Goal: Task Accomplishment & Management: Manage account settings

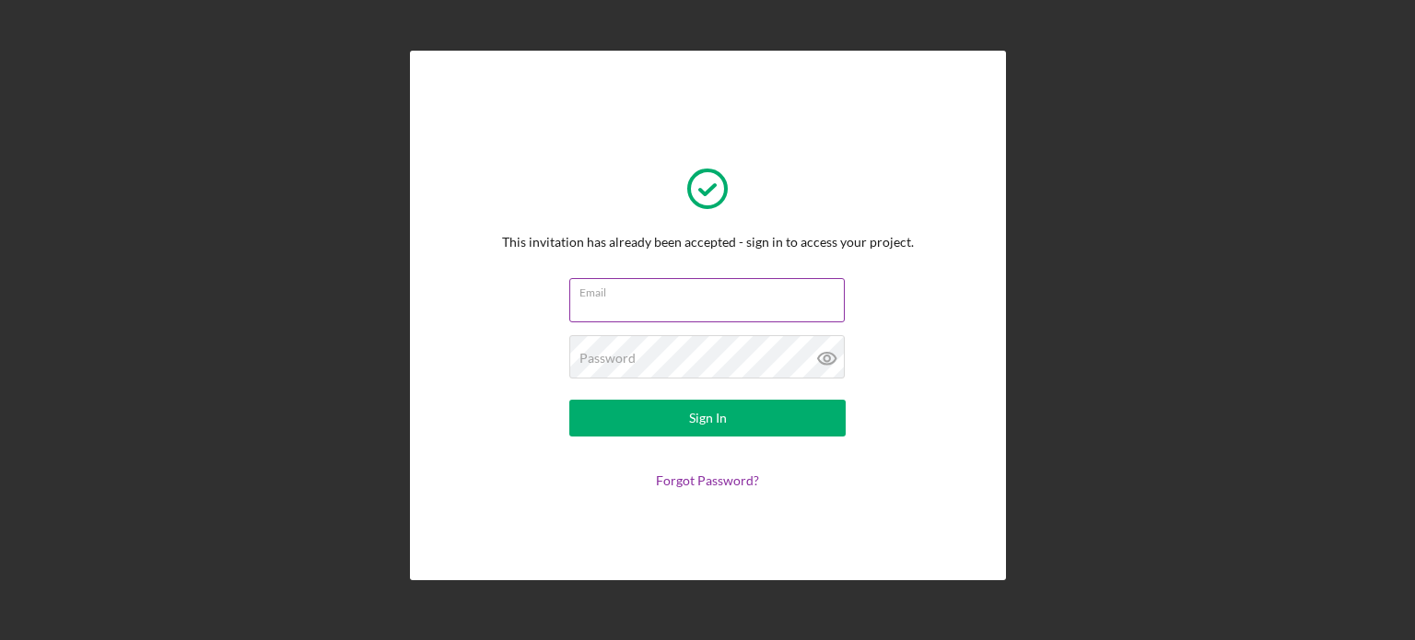
click at [645, 302] on input "Email" at bounding box center [706, 300] width 275 height 44
click at [651, 311] on input "Email" at bounding box center [706, 300] width 275 height 44
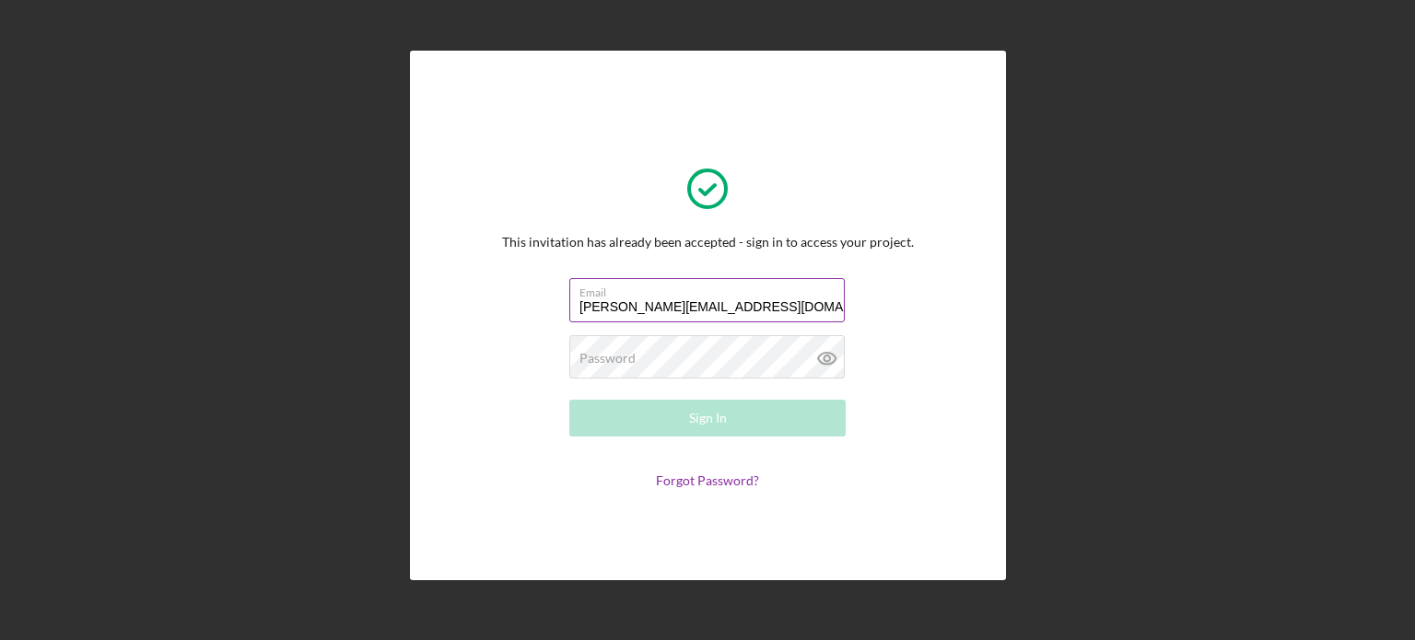
type input "[PERSON_NAME][EMAIL_ADDRESS][DOMAIN_NAME]"
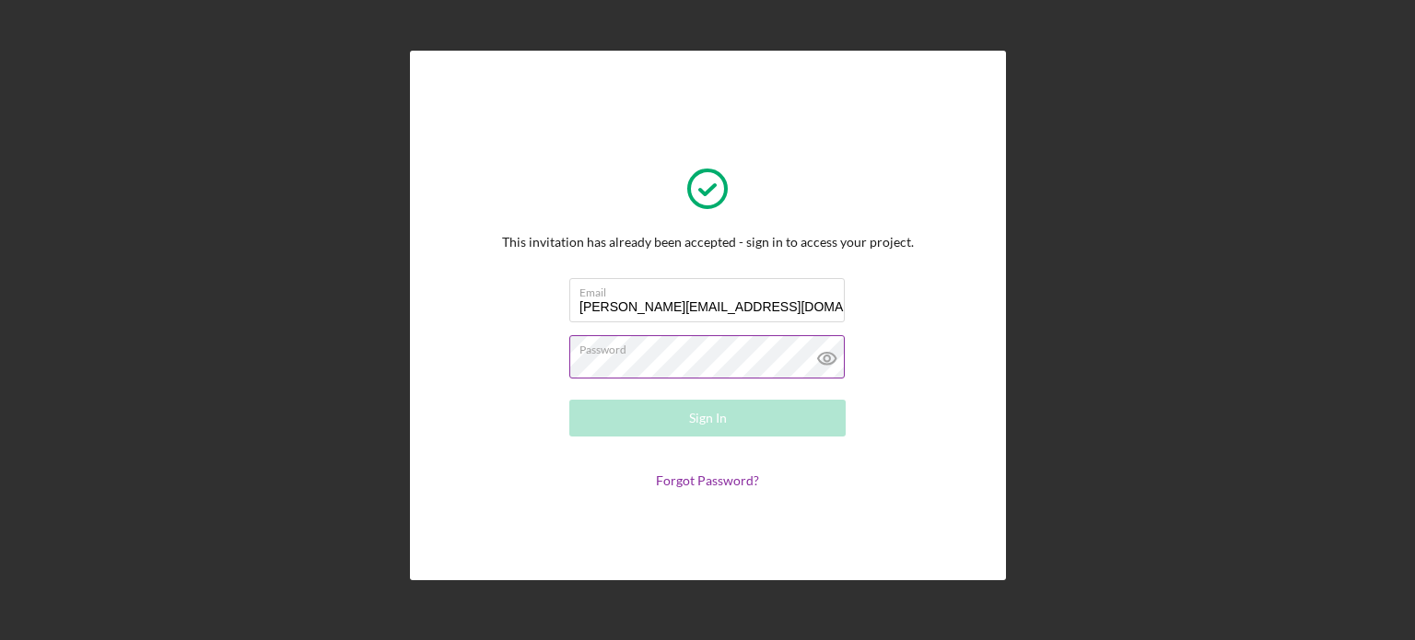
click at [826, 353] on icon at bounding box center [827, 358] width 46 height 46
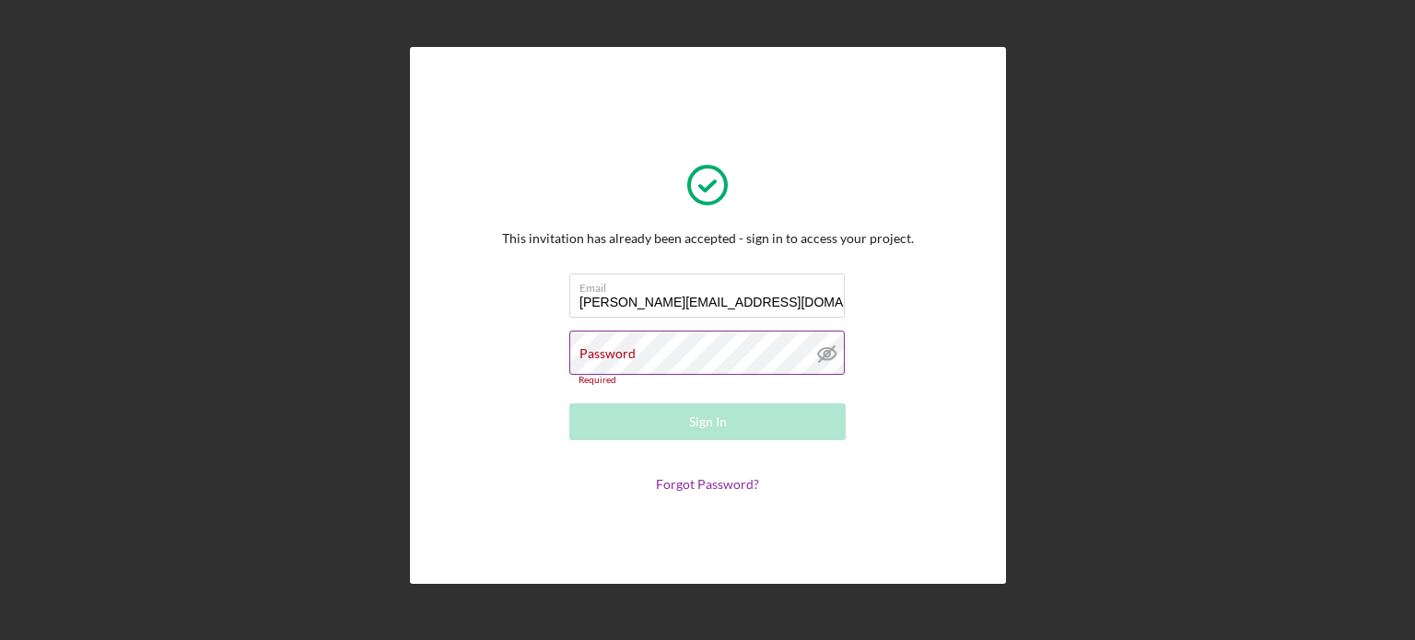
click at [826, 353] on line at bounding box center [827, 354] width 16 height 16
click at [734, 480] on link "Forgot Password?" at bounding box center [707, 484] width 103 height 16
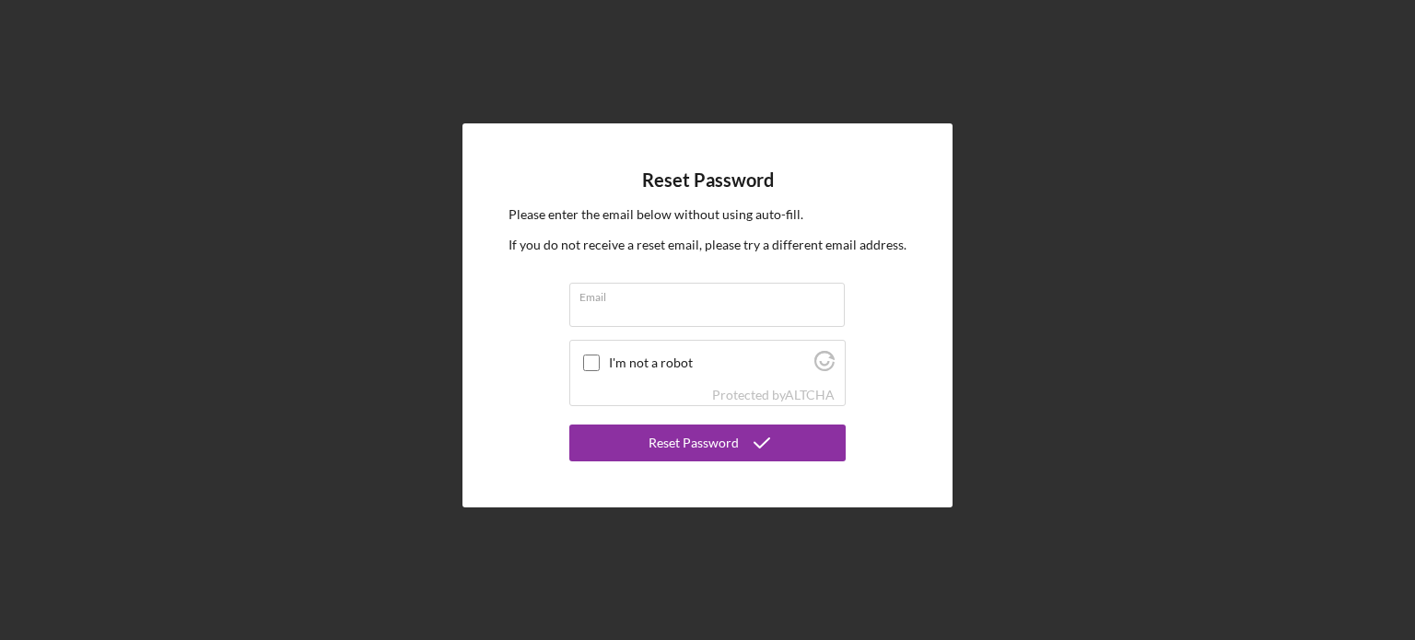
drag, startPoint x: 590, startPoint y: 362, endPoint x: 625, endPoint y: 335, distance: 44.0
click at [591, 361] on input "I'm not a robot" at bounding box center [591, 363] width 17 height 17
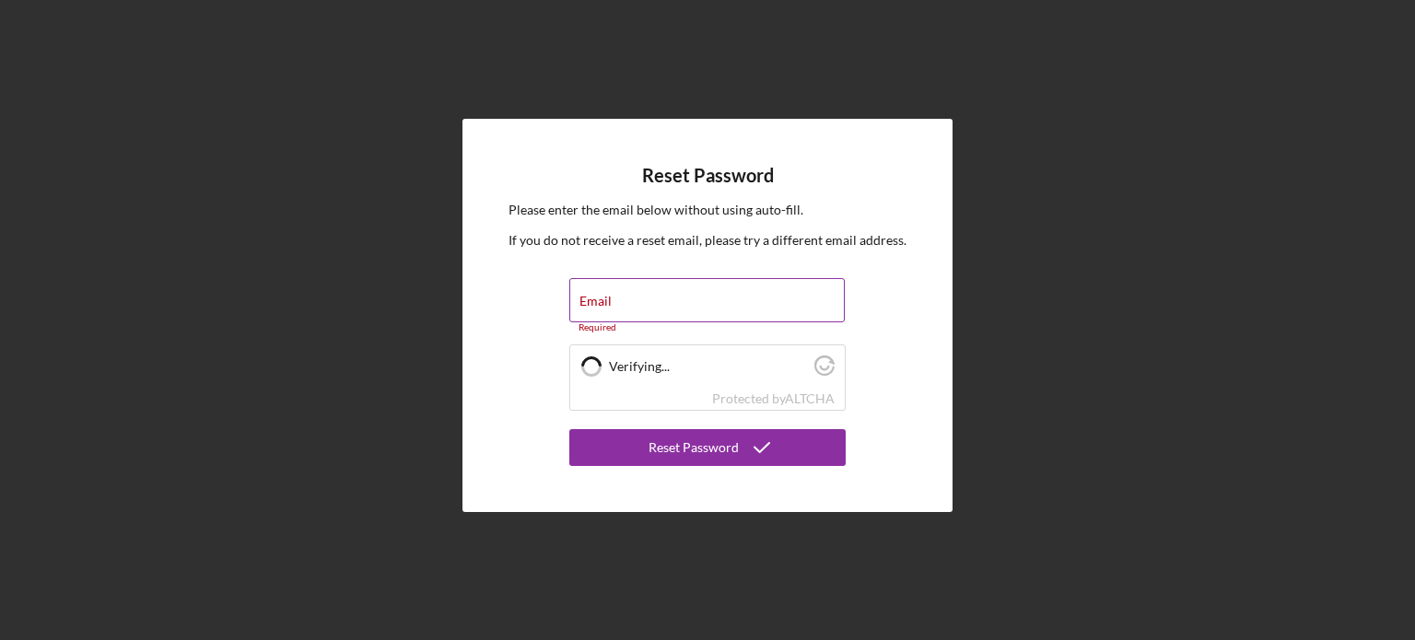
drag, startPoint x: 665, startPoint y: 313, endPoint x: 679, endPoint y: 322, distance: 16.6
click at [665, 314] on input "Email" at bounding box center [706, 300] width 275 height 44
checkbox input "true"
type input "[PERSON_NAME]"
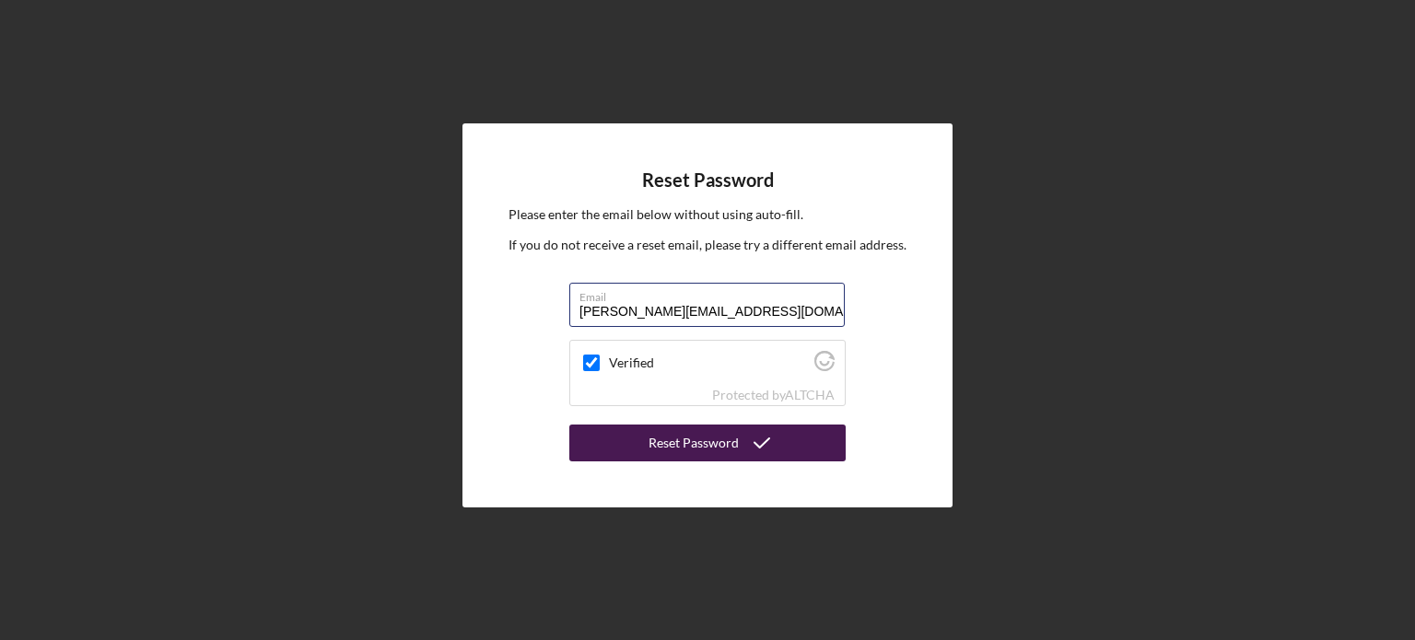
type input "[PERSON_NAME][EMAIL_ADDRESS][DOMAIN_NAME]"
click at [683, 454] on div "Reset Password" at bounding box center [693, 443] width 90 height 37
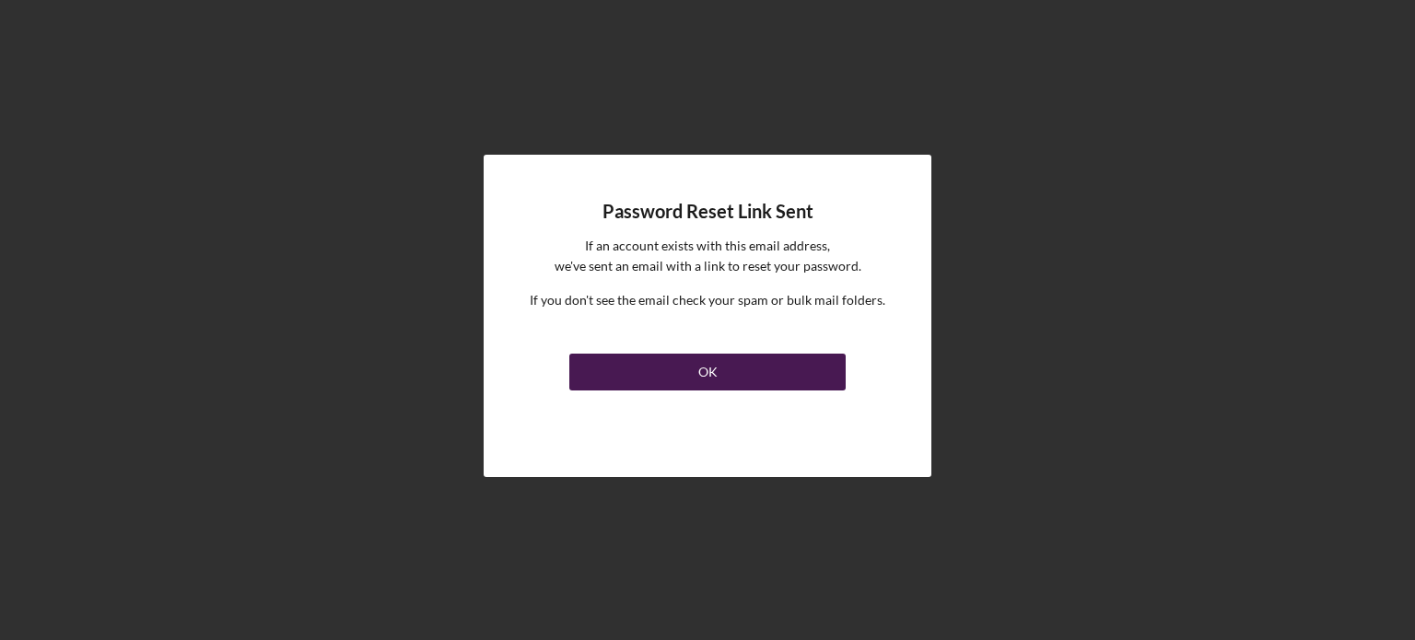
click at [718, 370] on button "OK" at bounding box center [707, 372] width 276 height 37
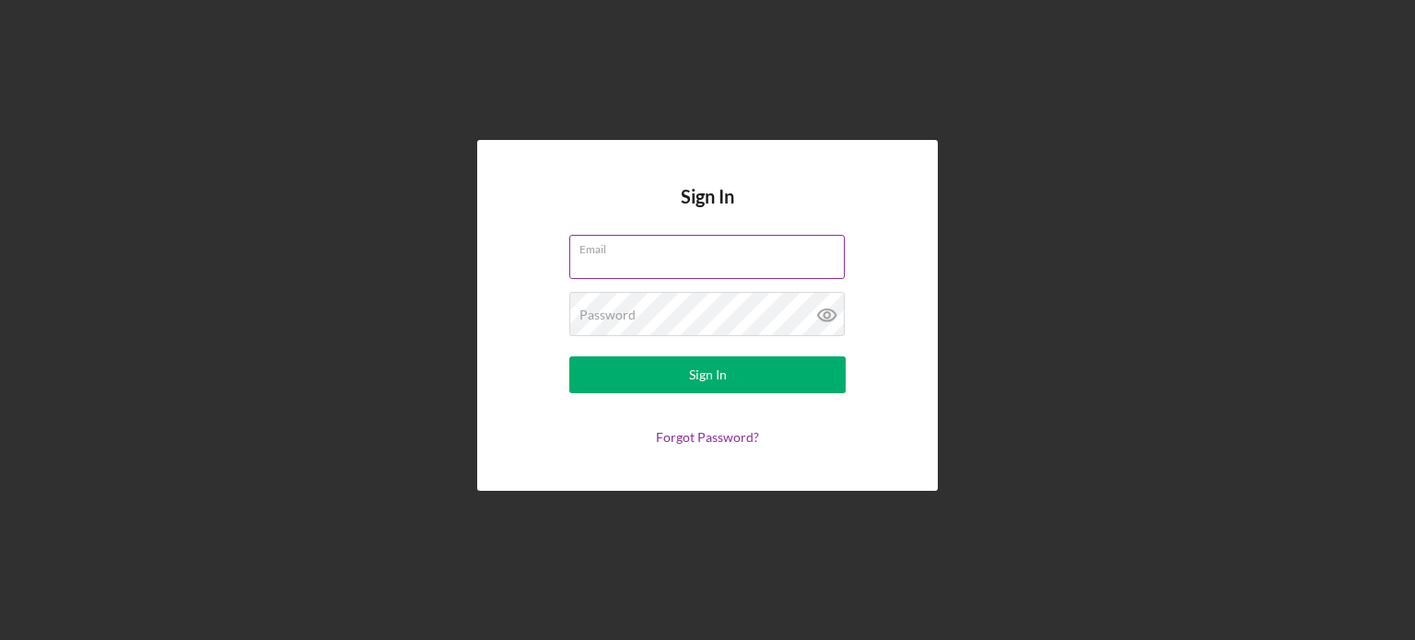
click at [714, 259] on input "Email" at bounding box center [706, 257] width 275 height 44
click at [572, 221] on div "Sign In Email Password Sign In Forgot Password?" at bounding box center [707, 315] width 461 height 351
